Goal: Information Seeking & Learning: Learn about a topic

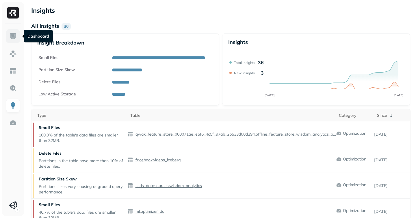
click at [12, 33] on img at bounding box center [13, 36] width 8 height 8
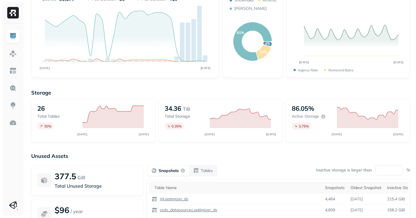
scroll to position [44, 0]
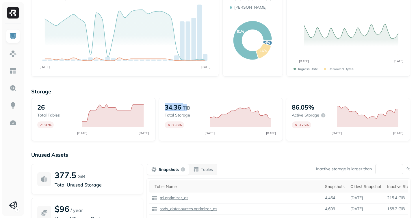
drag, startPoint x: 166, startPoint y: 107, endPoint x: 188, endPoint y: 107, distance: 22.5
click at [188, 107] on div "34.36 TiB" at bounding box center [184, 107] width 39 height 8
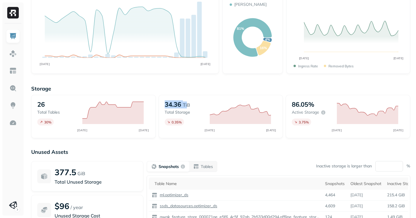
scroll to position [49, 0]
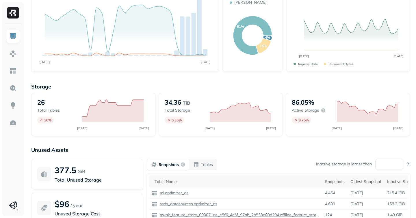
click at [177, 111] on p "Total storage" at bounding box center [184, 109] width 39 height 5
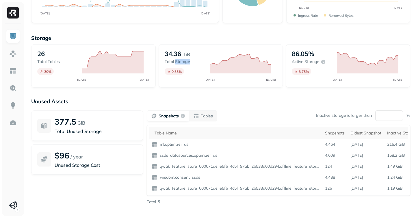
scroll to position [104, 0]
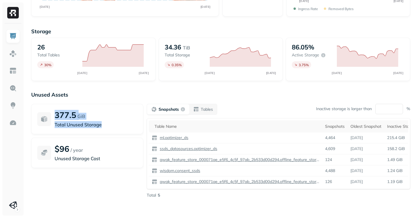
drag, startPoint x: 55, startPoint y: 116, endPoint x: 110, endPoint y: 125, distance: 55.7
click at [110, 125] on div "377.5 GiB Total Unused Storage" at bounding box center [96, 119] width 83 height 18
click at [177, 113] on button "Snapshots" at bounding box center [168, 109] width 42 height 10
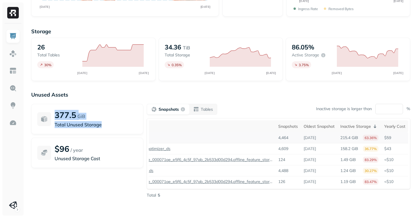
scroll to position [0, 0]
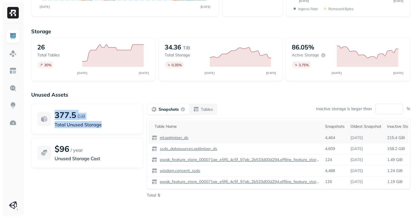
click at [168, 136] on p "ml.optimizer_ds" at bounding box center [174, 137] width 30 height 5
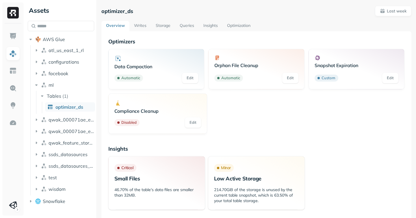
click at [157, 22] on link "Storage" at bounding box center [163, 26] width 24 height 10
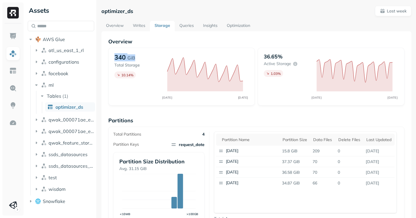
drag, startPoint x: 114, startPoint y: 58, endPoint x: 146, endPoint y: 60, distance: 33.0
click at [146, 60] on div "340 GiB Total Storage 10.14 % SEP [DATE]" at bounding box center [181, 77] width 147 height 58
click at [272, 54] on p "36.65%" at bounding box center [273, 56] width 19 height 7
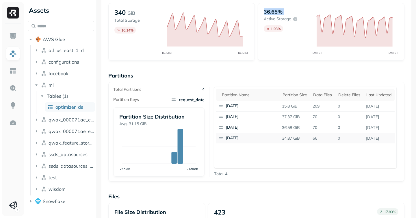
scroll to position [44, 0]
drag, startPoint x: 259, startPoint y: 160, endPoint x: 381, endPoint y: 140, distance: 122.7
click at [381, 140] on div "Partition name Partition size Data Files Delete Files Last updated [DATE] 15.8 …" at bounding box center [305, 127] width 183 height 81
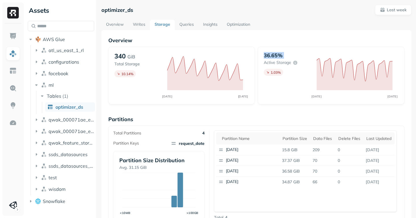
scroll to position [0, 0]
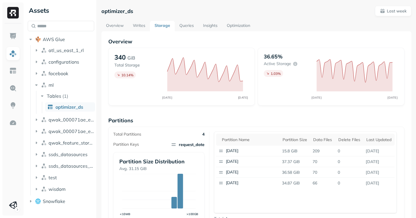
click at [120, 57] on p "340" at bounding box center [119, 57] width 11 height 8
click at [10, 71] on img at bounding box center [13, 71] width 8 height 8
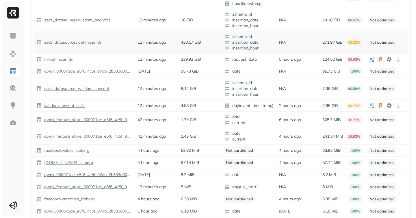
scroll to position [94, 0]
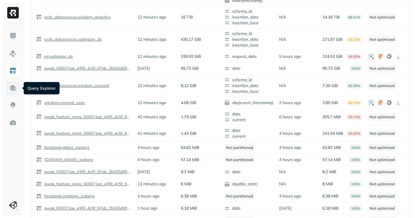
click at [12, 86] on img at bounding box center [13, 88] width 8 height 8
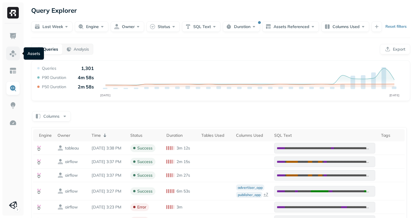
click at [12, 51] on img at bounding box center [13, 54] width 8 height 8
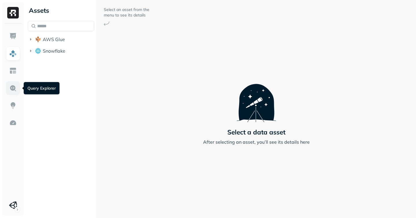
click at [14, 90] on img at bounding box center [13, 88] width 8 height 8
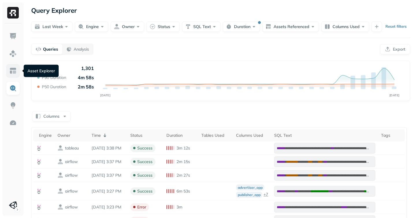
click at [13, 72] on img at bounding box center [13, 71] width 8 height 8
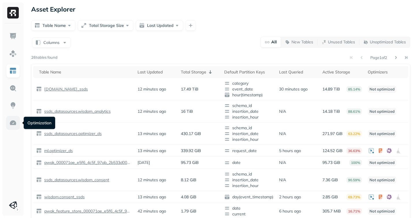
click at [14, 124] on img at bounding box center [13, 123] width 8 height 8
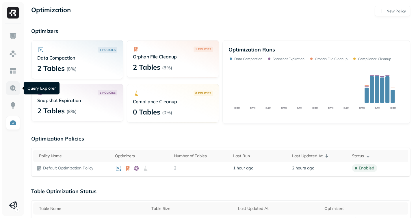
click at [13, 88] on img at bounding box center [13, 88] width 8 height 8
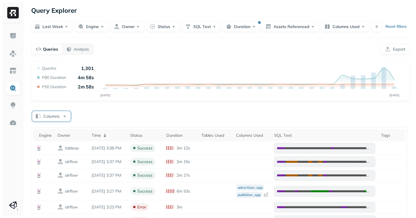
click at [51, 117] on button "Columns" at bounding box center [51, 116] width 39 height 10
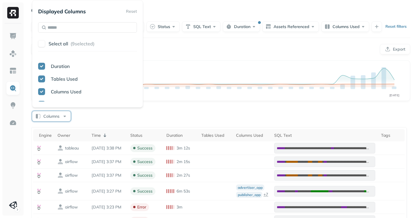
scroll to position [91, 0]
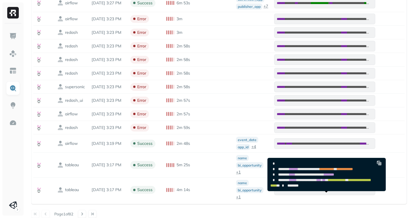
scroll to position [0, 0]
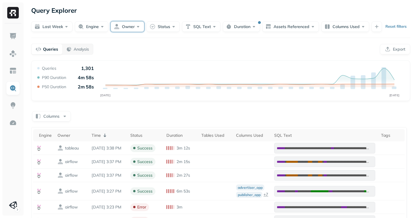
click at [128, 23] on button "Owner" at bounding box center [128, 26] width 34 height 10
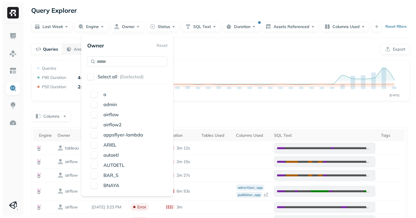
click at [145, 10] on div "Query Explorer" at bounding box center [220, 10] width 379 height 10
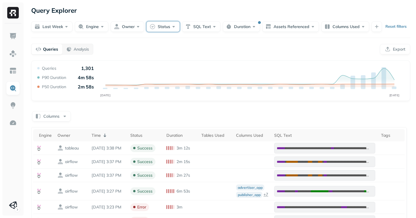
click at [162, 25] on button "Status" at bounding box center [162, 26] width 33 height 10
click at [129, 87] on button "button" at bounding box center [129, 86] width 7 height 7
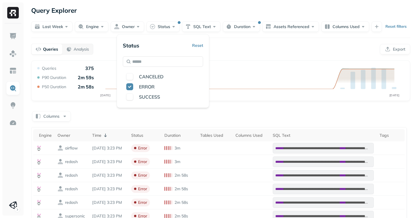
click at [304, 114] on div "Columns" at bounding box center [220, 115] width 379 height 11
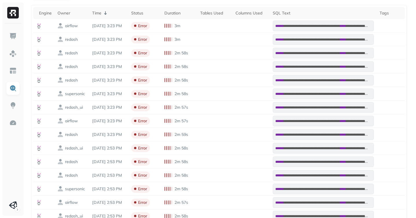
scroll to position [162, 0]
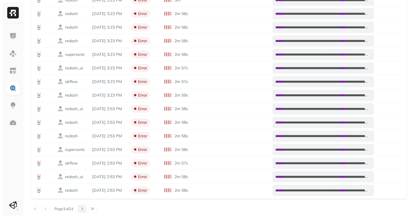
click at [85, 209] on button at bounding box center [82, 209] width 8 height 8
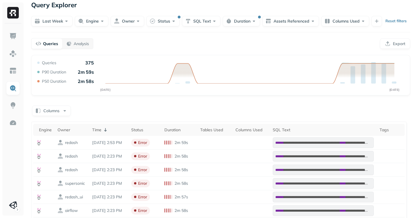
scroll to position [5, 0]
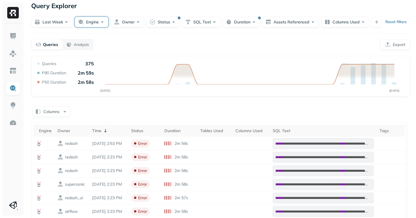
click at [88, 23] on button "Engine" at bounding box center [92, 22] width 34 height 10
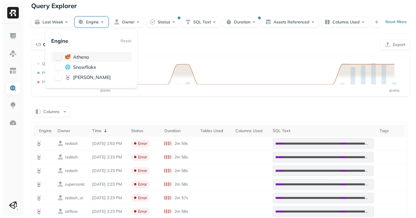
click at [78, 56] on span "athena" at bounding box center [81, 57] width 16 height 6
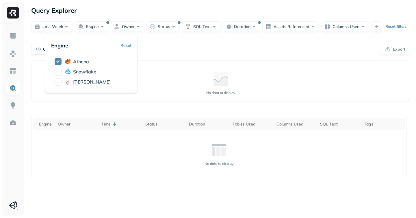
click at [207, 61] on div "Query Performance No data to display" at bounding box center [220, 80] width 379 height 40
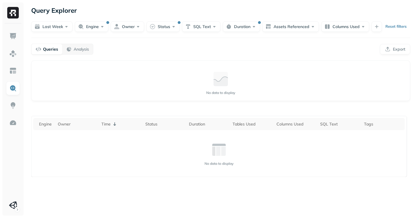
click at [386, 25] on p "Reset filters" at bounding box center [395, 27] width 21 height 6
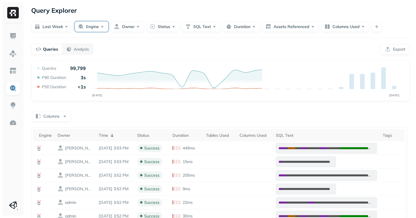
click at [87, 27] on button "Engine" at bounding box center [92, 26] width 34 height 10
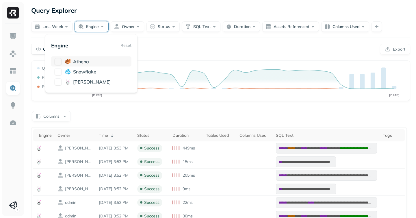
click at [77, 63] on span "athena" at bounding box center [81, 62] width 16 height 6
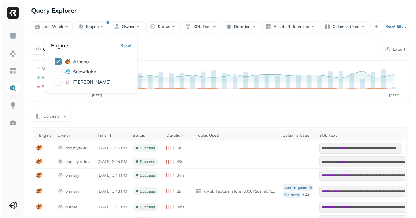
click at [237, 49] on div "Queries Analysis Export" at bounding box center [220, 49] width 379 height 11
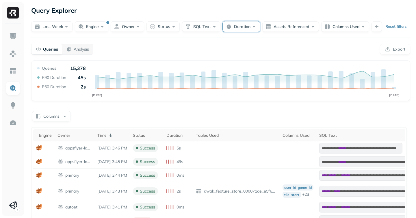
click at [246, 28] on button "Duration" at bounding box center [241, 26] width 37 height 10
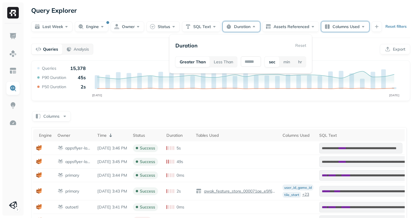
click at [357, 26] on button "Columns Used" at bounding box center [345, 26] width 48 height 10
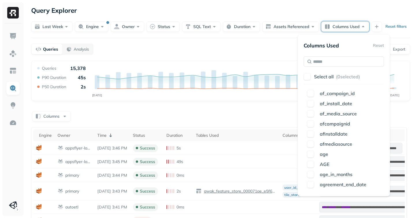
scroll to position [713, 0]
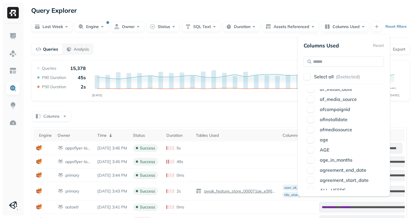
click at [140, 16] on form "Last week Engine Owner Status SQL Text Duration Assets Referenced Columns Used …" at bounding box center [220, 24] width 379 height 16
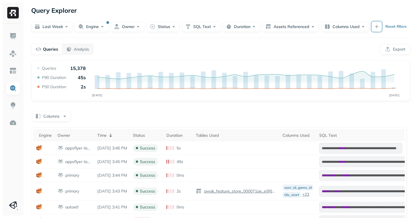
click at [375, 27] on button "button" at bounding box center [377, 26] width 10 height 10
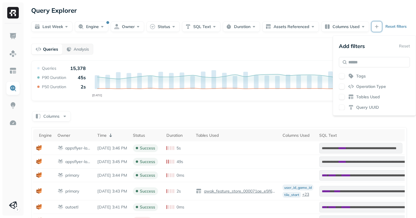
click at [370, 88] on span "Operation Type" at bounding box center [371, 86] width 30 height 5
click at [343, 77] on button "button" at bounding box center [342, 76] width 6 height 6
click at [343, 94] on button "button" at bounding box center [342, 97] width 6 height 6
click at [342, 108] on button "button" at bounding box center [342, 107] width 6 height 6
click at [312, 42] on div "**********" at bounding box center [220, 197] width 391 height 395
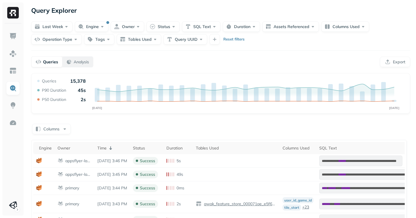
click at [76, 60] on p "Analysis" at bounding box center [81, 61] width 15 height 5
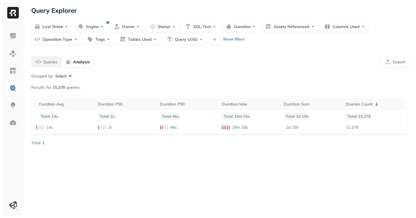
click at [46, 61] on p "Queries" at bounding box center [50, 61] width 14 height 5
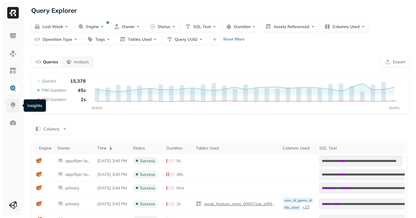
click at [13, 105] on img at bounding box center [13, 106] width 8 height 8
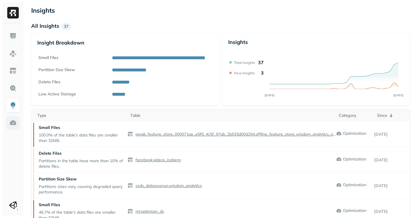
click at [11, 121] on img at bounding box center [13, 123] width 8 height 8
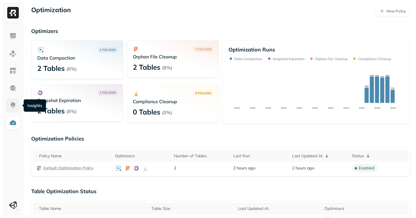
click at [15, 110] on link at bounding box center [13, 106] width 14 height 14
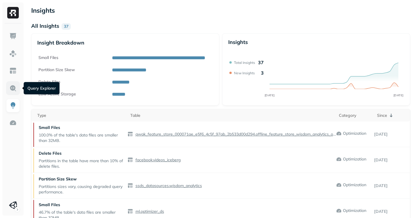
click at [16, 89] on img at bounding box center [13, 88] width 8 height 8
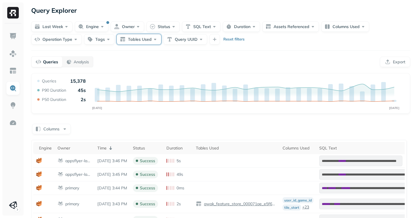
click at [134, 42] on button "Tables Used" at bounding box center [139, 39] width 44 height 10
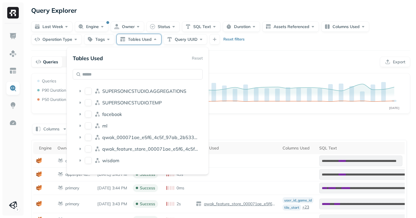
click at [134, 42] on button "Tables Used" at bounding box center [139, 39] width 44 height 10
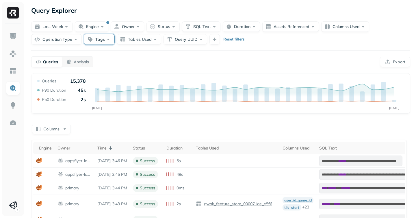
click at [100, 40] on button "Tags" at bounding box center [99, 39] width 30 height 10
click at [63, 42] on button "Operation Type" at bounding box center [56, 39] width 51 height 10
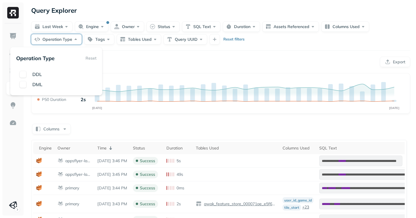
click at [47, 41] on button "Operation Type" at bounding box center [56, 39] width 51 height 10
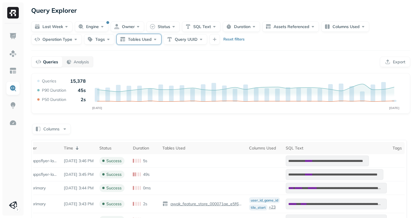
click at [132, 37] on button "Tables Used" at bounding box center [139, 39] width 44 height 10
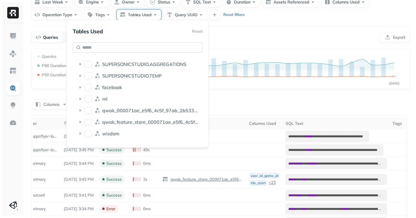
scroll to position [29, 0]
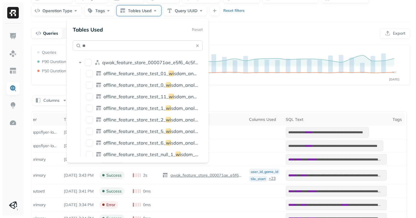
type input "*"
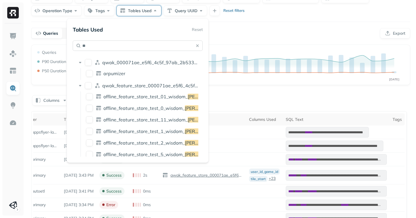
type input "*"
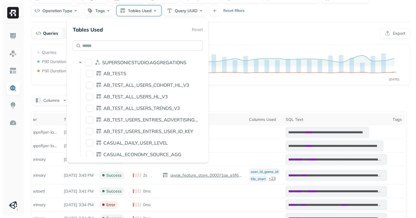
scroll to position [0, 0]
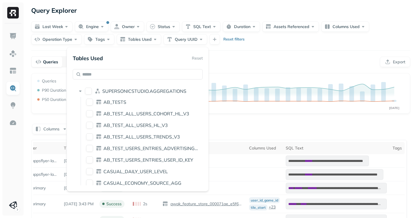
click at [229, 40] on p "Reset filters" at bounding box center [233, 39] width 21 height 6
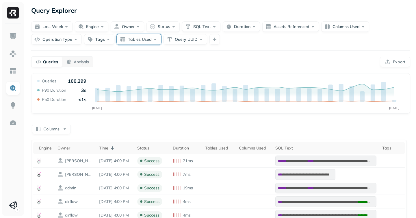
click at [138, 39] on button "Tables Used" at bounding box center [139, 39] width 44 height 10
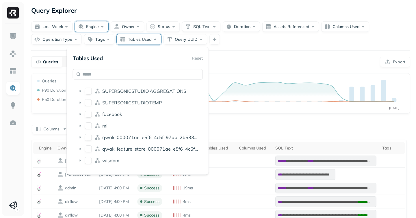
click at [89, 29] on button "Engine" at bounding box center [92, 26] width 34 height 10
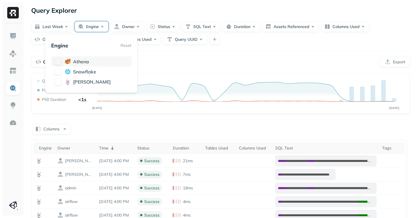
click at [64, 60] on div "athena" at bounding box center [91, 61] width 80 height 10
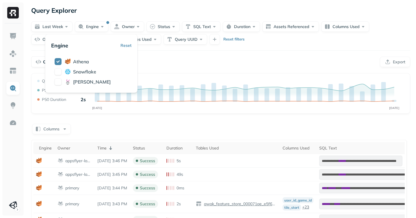
click at [168, 51] on div "**********" at bounding box center [220, 204] width 391 height 408
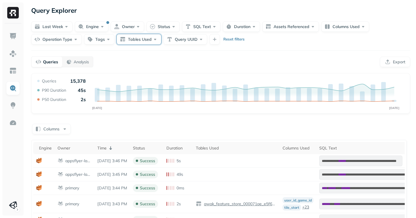
click at [133, 38] on button "Tables Used" at bounding box center [139, 39] width 44 height 10
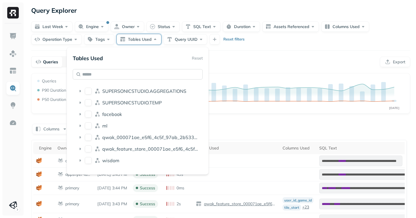
click at [128, 77] on input "text" at bounding box center [138, 74] width 130 height 10
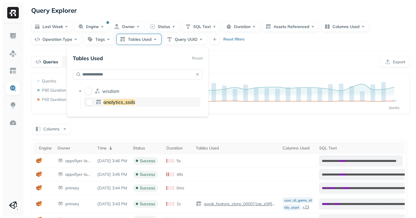
type input "**********"
click at [89, 100] on button "analytics_ssds" at bounding box center [89, 102] width 7 height 7
click at [227, 66] on div "Queries Analysis Export" at bounding box center [220, 61] width 379 height 11
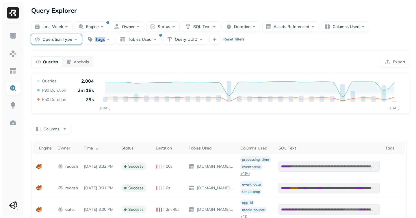
click at [47, 39] on button "Operation Type" at bounding box center [56, 39] width 51 height 10
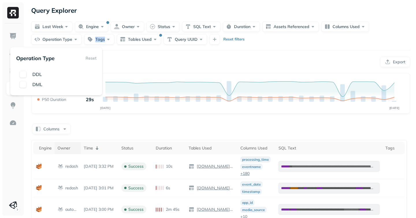
click at [73, 148] on div "Owner" at bounding box center [67, 147] width 21 height 5
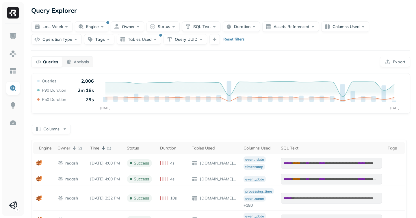
click at [138, 131] on div "Columns" at bounding box center [220, 128] width 379 height 11
click at [48, 131] on button "Columns" at bounding box center [51, 129] width 39 height 10
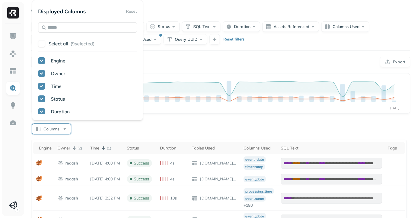
scroll to position [78, 0]
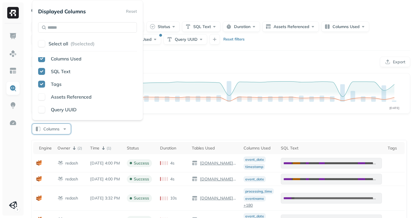
click at [39, 84] on button "button" at bounding box center [41, 84] width 7 height 7
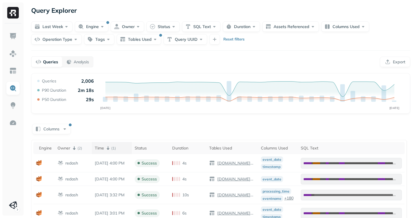
click at [102, 147] on div "Time ( 1 )" at bounding box center [112, 147] width 34 height 7
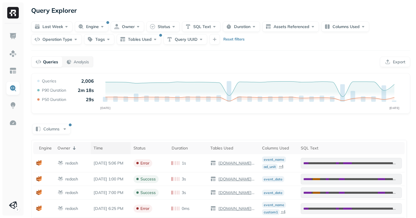
click at [106, 149] on div "Time" at bounding box center [111, 147] width 34 height 5
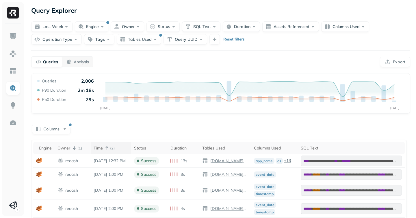
click at [106, 149] on icon at bounding box center [106, 147] width 7 height 7
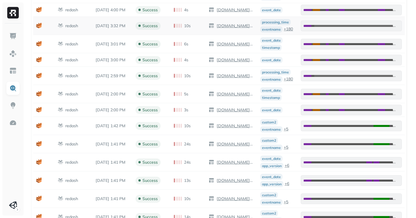
scroll to position [0, 0]
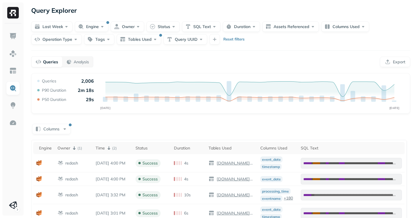
click at [381, 41] on div "Last week Engine Owner Status SQL Text Duration Assets Referenced Columns Used …" at bounding box center [220, 32] width 379 height 23
click at [77, 61] on p "Analysis" at bounding box center [81, 61] width 15 height 5
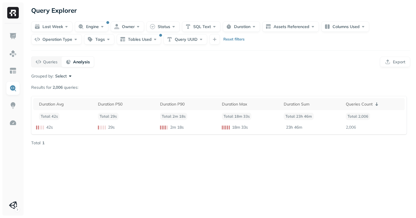
drag, startPoint x: 54, startPoint y: 60, endPoint x: 79, endPoint y: 64, distance: 25.3
click at [79, 64] on div "Queries Analysis" at bounding box center [62, 61] width 63 height 11
click at [44, 62] on p "Queries" at bounding box center [50, 61] width 14 height 5
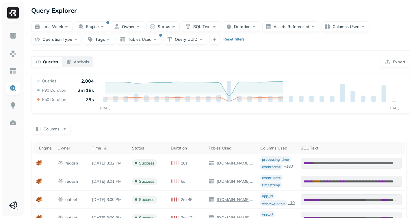
click at [76, 60] on p "Analysis" at bounding box center [81, 61] width 15 height 5
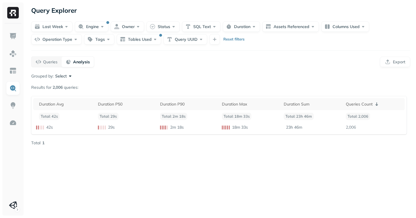
click at [68, 75] on button "Select" at bounding box center [64, 76] width 18 height 6
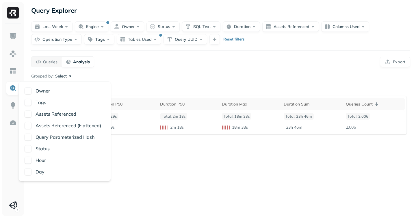
click at [152, 77] on div "Grouped by: Select" at bounding box center [220, 76] width 379 height 6
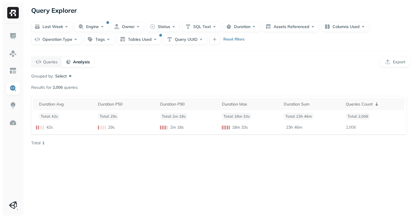
click at [60, 89] on span "2,006" at bounding box center [58, 87] width 10 height 5
click at [38, 64] on div "Queries" at bounding box center [47, 62] width 22 height 6
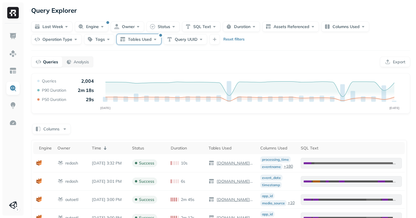
click at [141, 39] on button "Tables Used" at bounding box center [139, 39] width 44 height 10
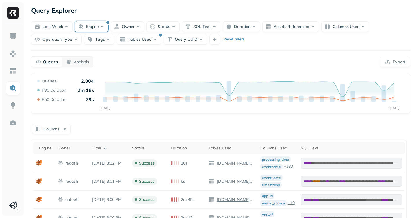
click at [94, 25] on button "Engine" at bounding box center [92, 26] width 34 height 10
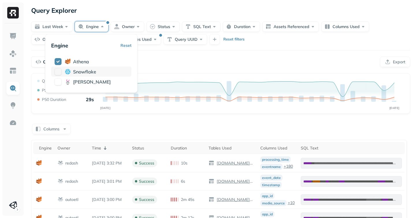
click at [55, 70] on button "button" at bounding box center [58, 71] width 7 height 7
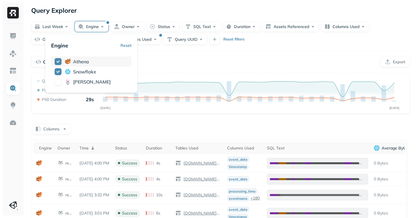
click at [60, 60] on button "button" at bounding box center [58, 61] width 7 height 7
